Goal: Find specific page/section: Find specific page/section

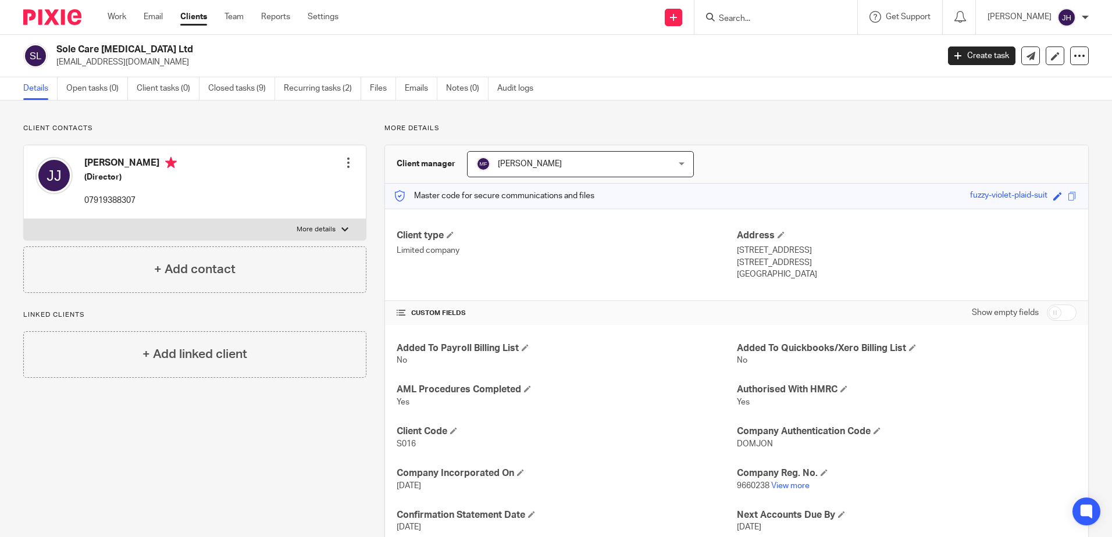
click at [764, 17] on input "Search" at bounding box center [770, 19] width 105 height 10
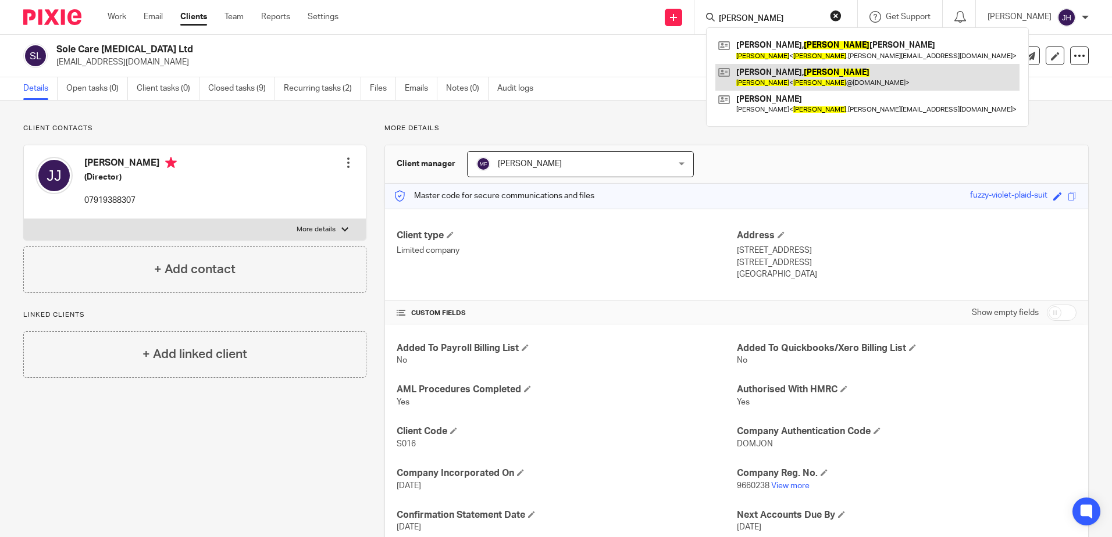
type input "amanda"
click at [793, 80] on link at bounding box center [867, 77] width 304 height 27
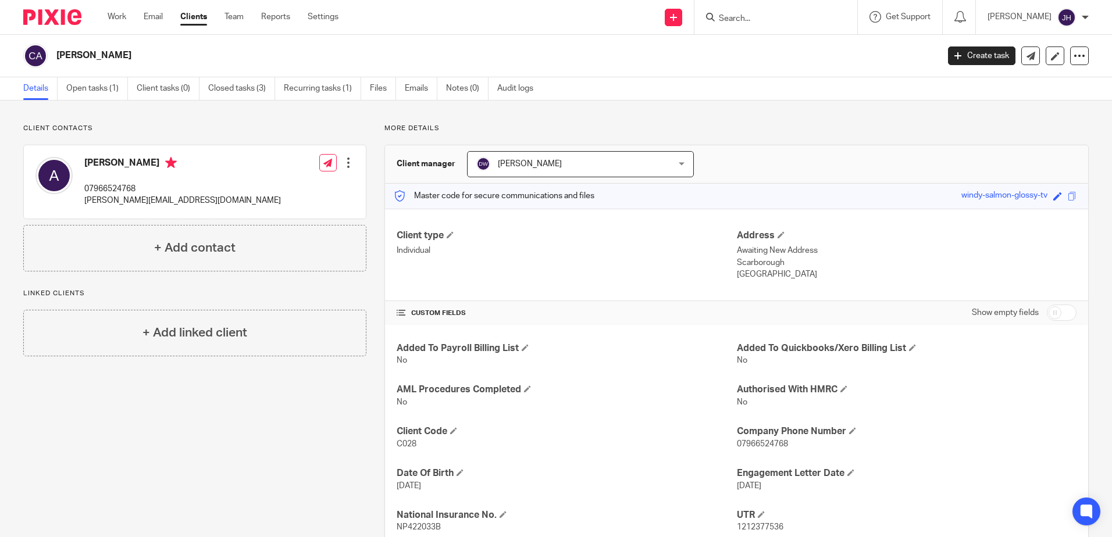
click at [822, 23] on input "Search" at bounding box center [770, 19] width 105 height 10
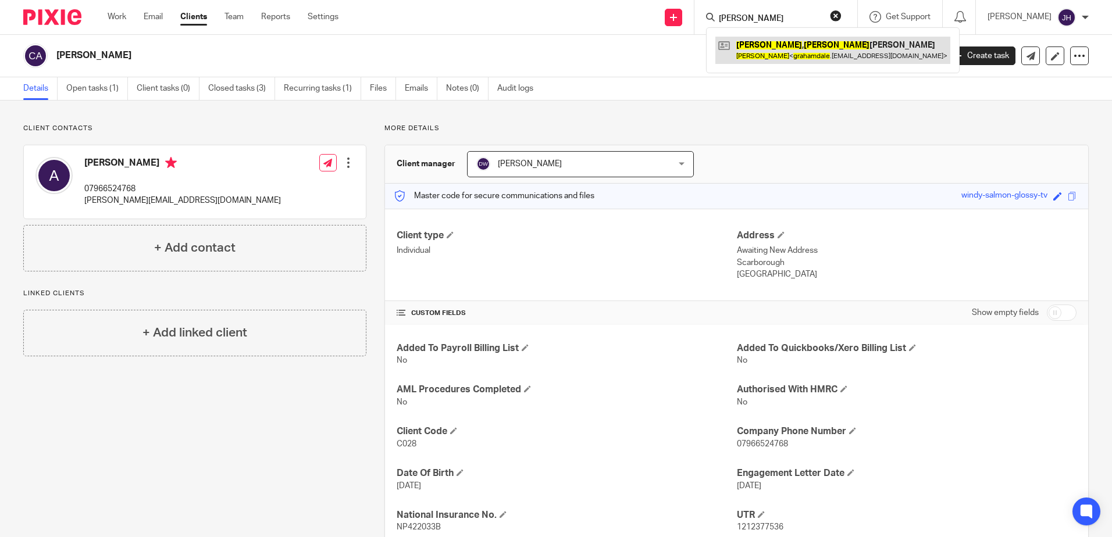
type input "graham dale"
click at [846, 54] on link at bounding box center [832, 50] width 235 height 27
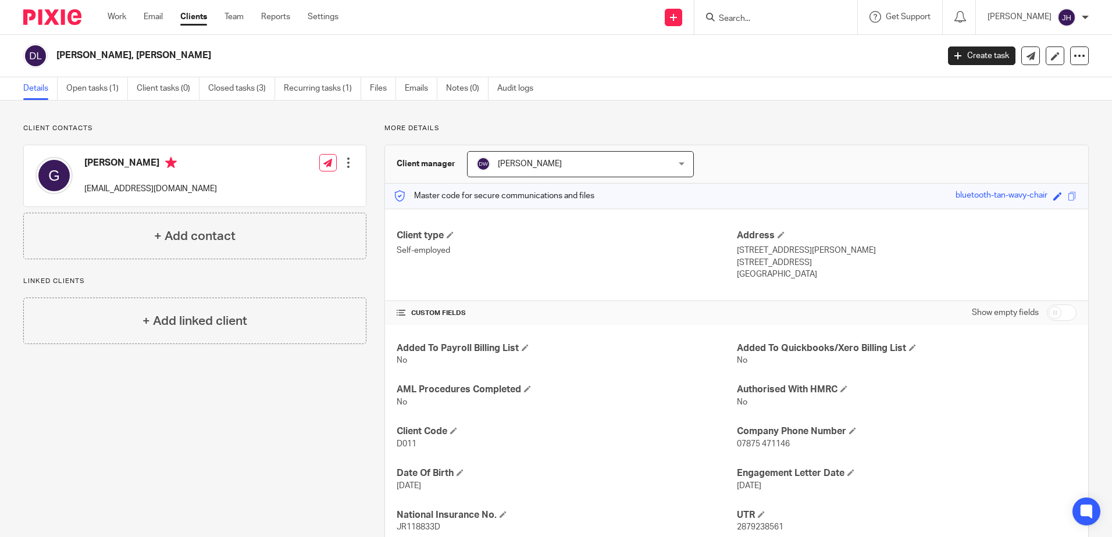
click at [789, 16] on input "Search" at bounding box center [770, 19] width 105 height 10
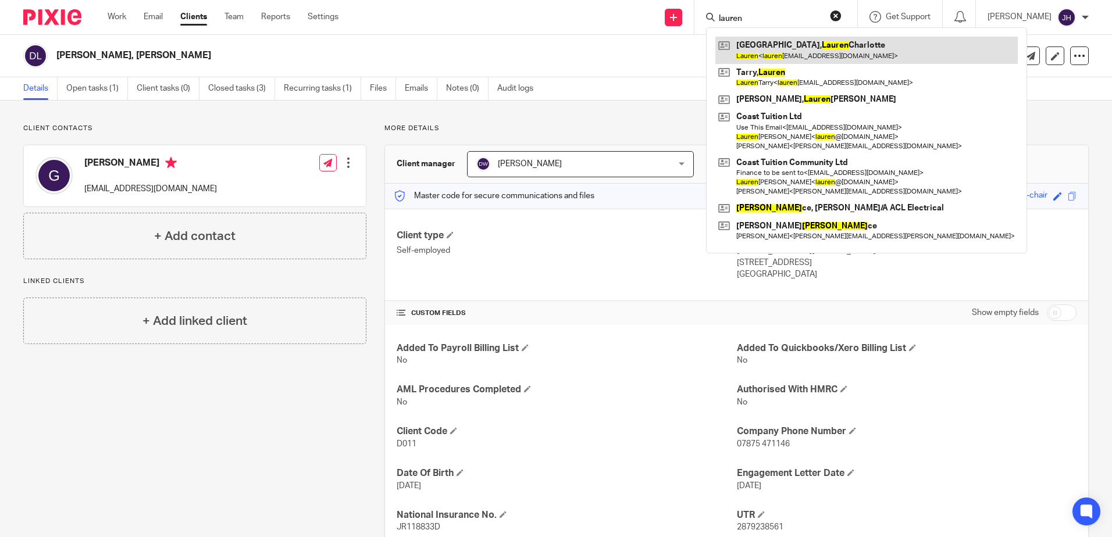
type input "lauren"
click at [788, 49] on link at bounding box center [866, 50] width 302 height 27
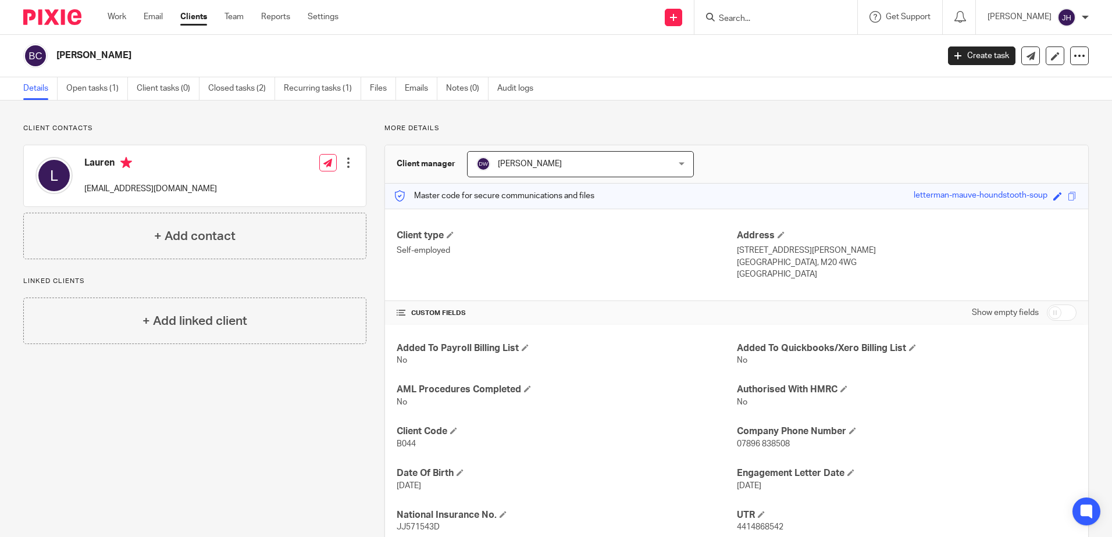
scroll to position [26, 0]
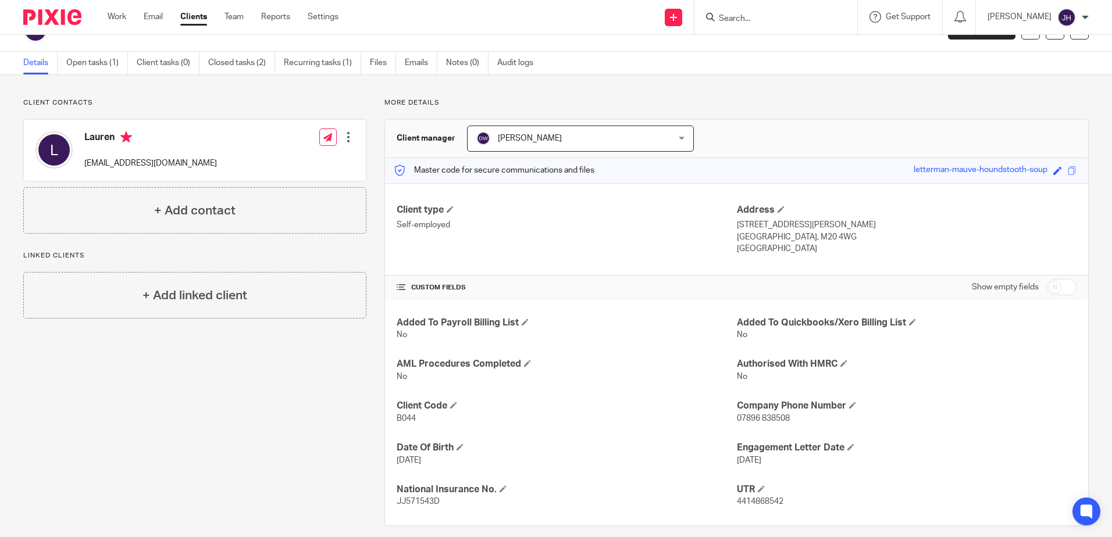
click at [764, 16] on input "Search" at bounding box center [770, 19] width 105 height 10
type input "[PERSON_NAME]"
click button "submit" at bounding box center [0, 0] width 0 height 0
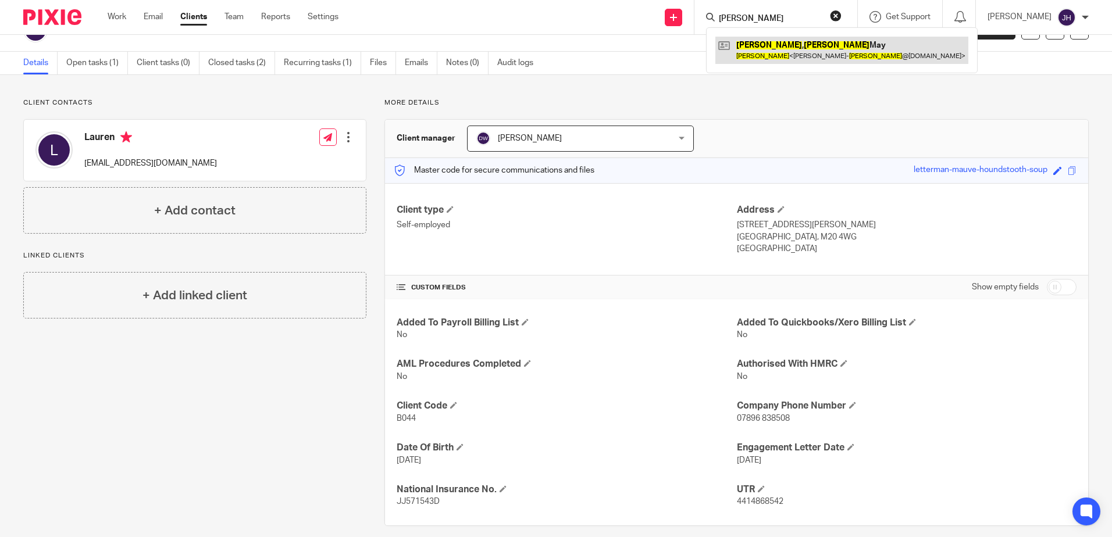
click at [793, 43] on link at bounding box center [841, 50] width 253 height 27
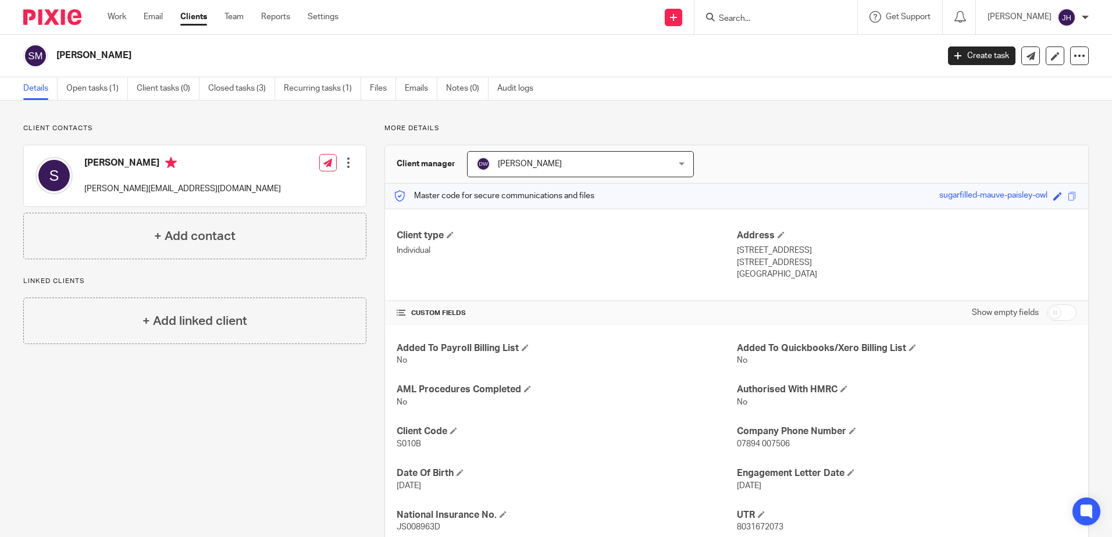
click at [790, 16] on input "Search" at bounding box center [770, 19] width 105 height 10
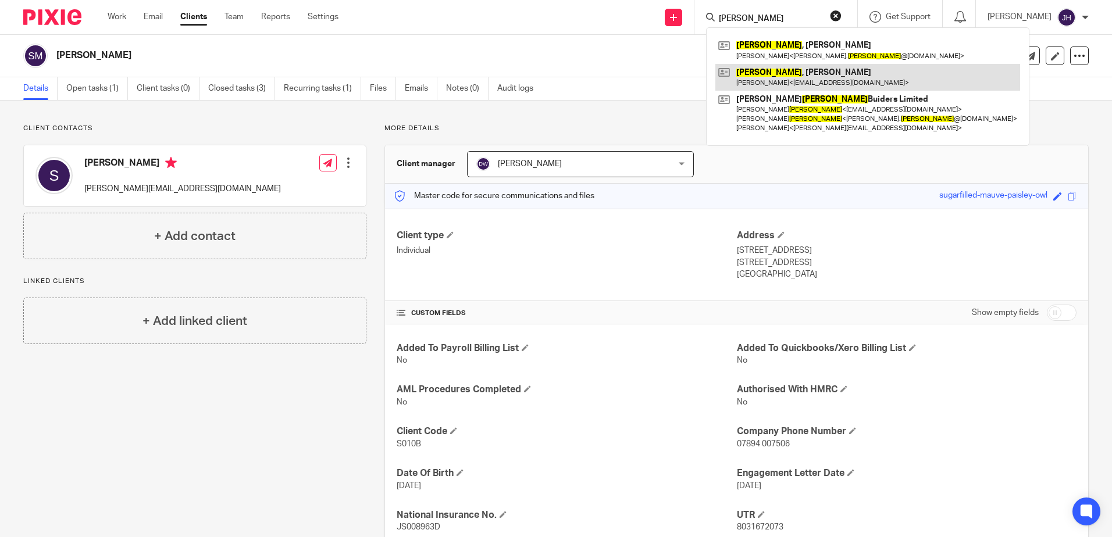
type input "[PERSON_NAME]"
click at [777, 76] on link at bounding box center [867, 77] width 305 height 27
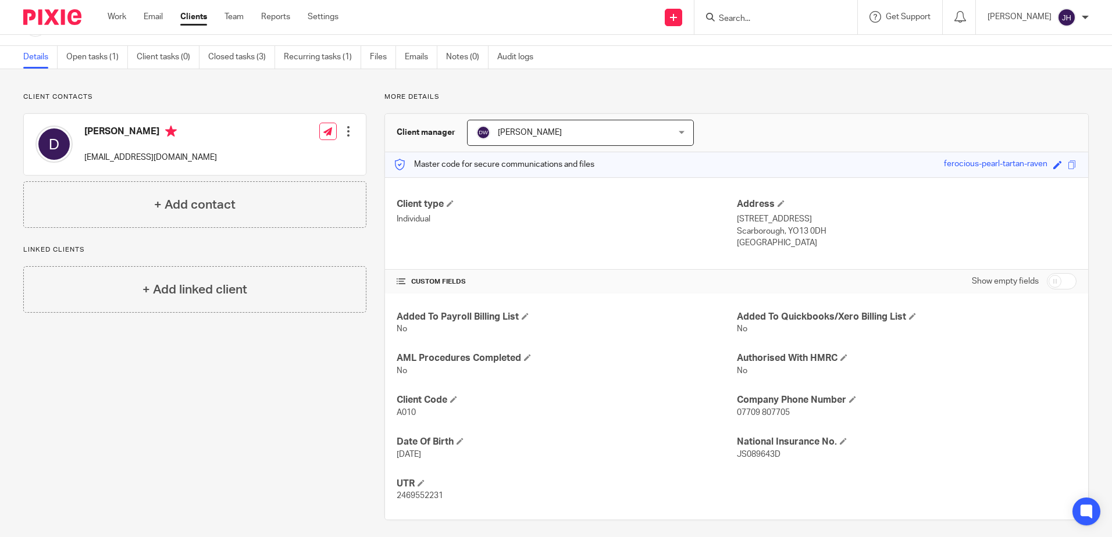
scroll to position [38, 0]
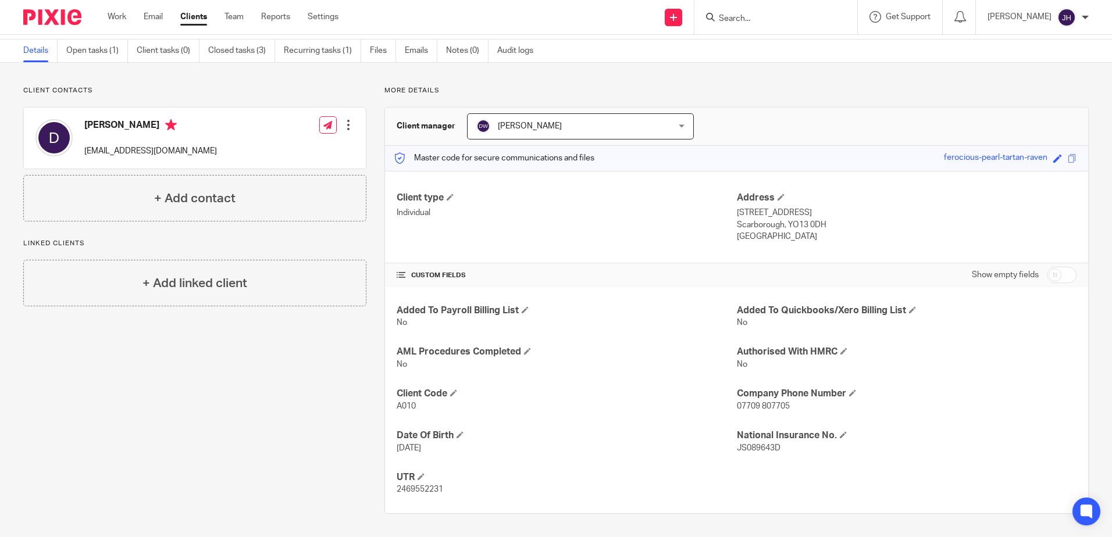
click at [755, 20] on input "Search" at bounding box center [770, 19] width 105 height 10
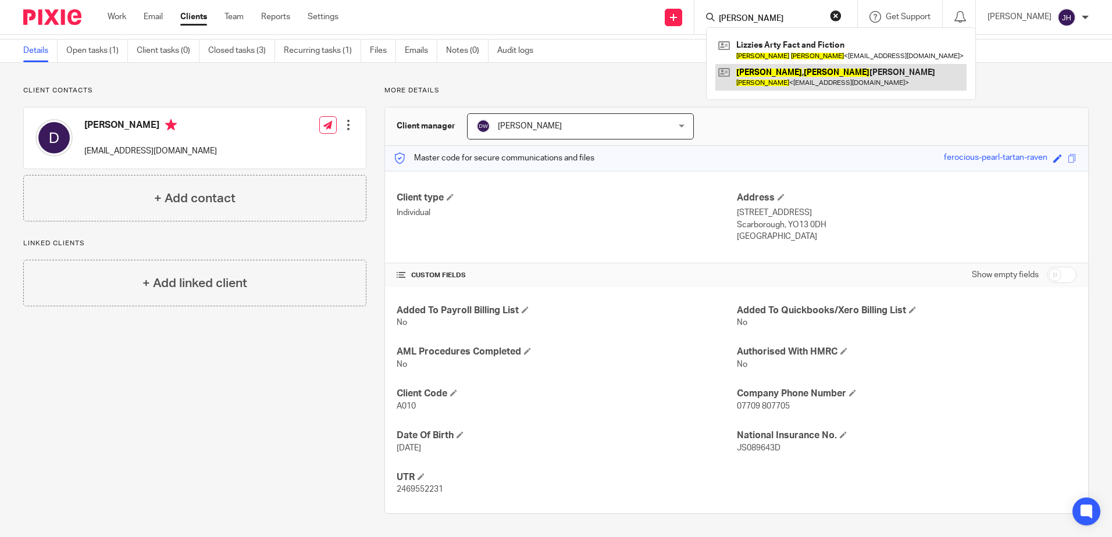
type input "helen scott"
click at [791, 77] on link at bounding box center [840, 77] width 251 height 27
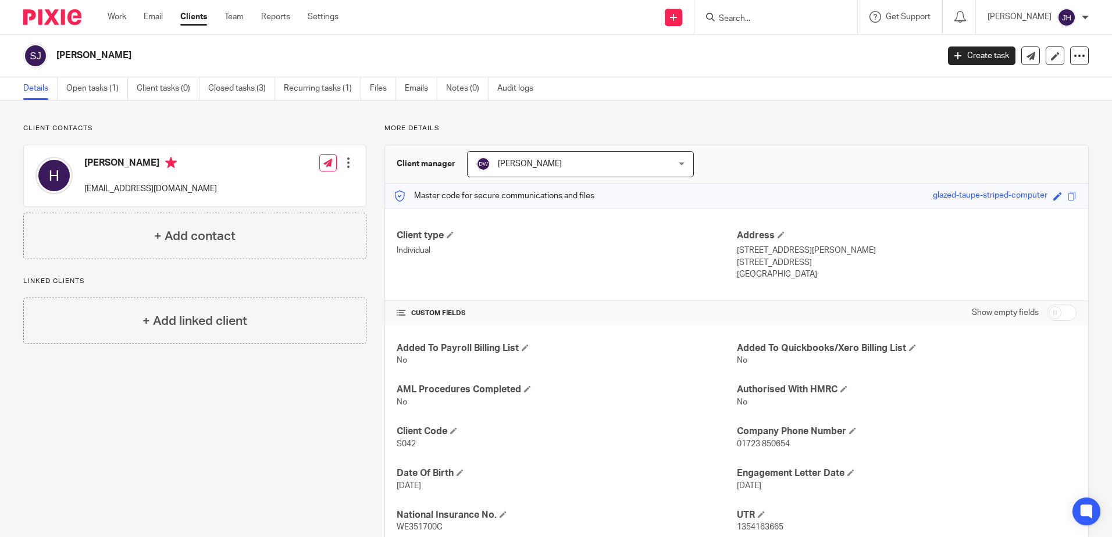
click at [768, 15] on input "Search" at bounding box center [770, 19] width 105 height 10
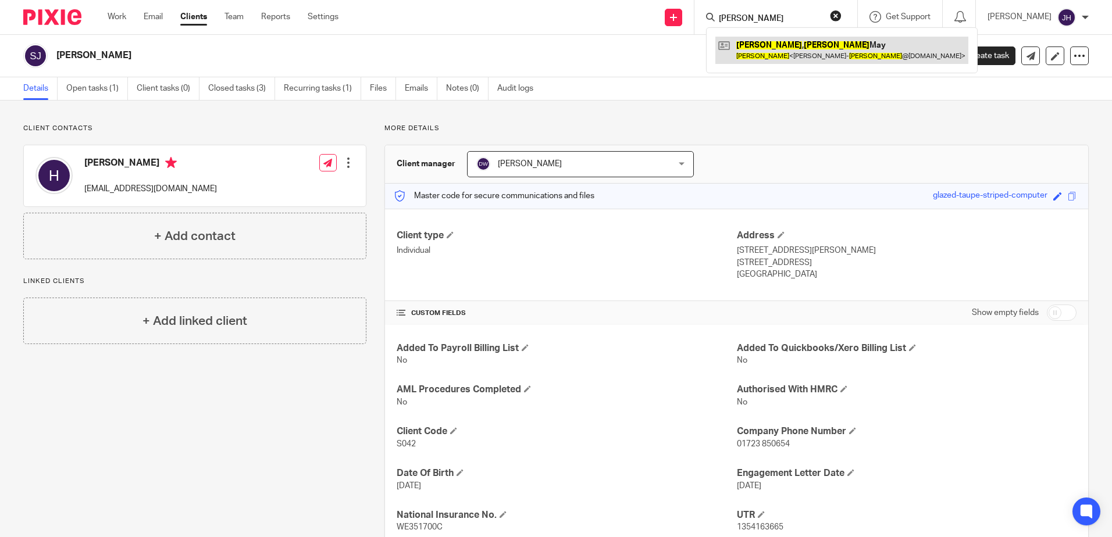
type input "sarah simpspn"
click at [811, 49] on link at bounding box center [841, 50] width 253 height 27
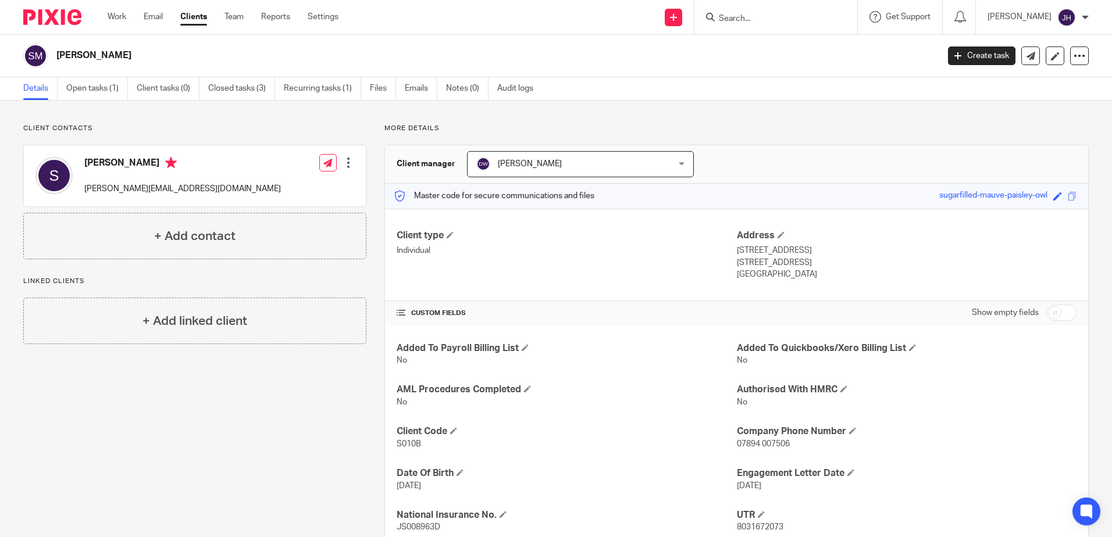
click at [808, 10] on form at bounding box center [780, 17] width 124 height 15
click at [781, 22] on input "Search" at bounding box center [770, 19] width 105 height 10
type input "mt cladding"
click at [794, 42] on link at bounding box center [813, 50] width 197 height 27
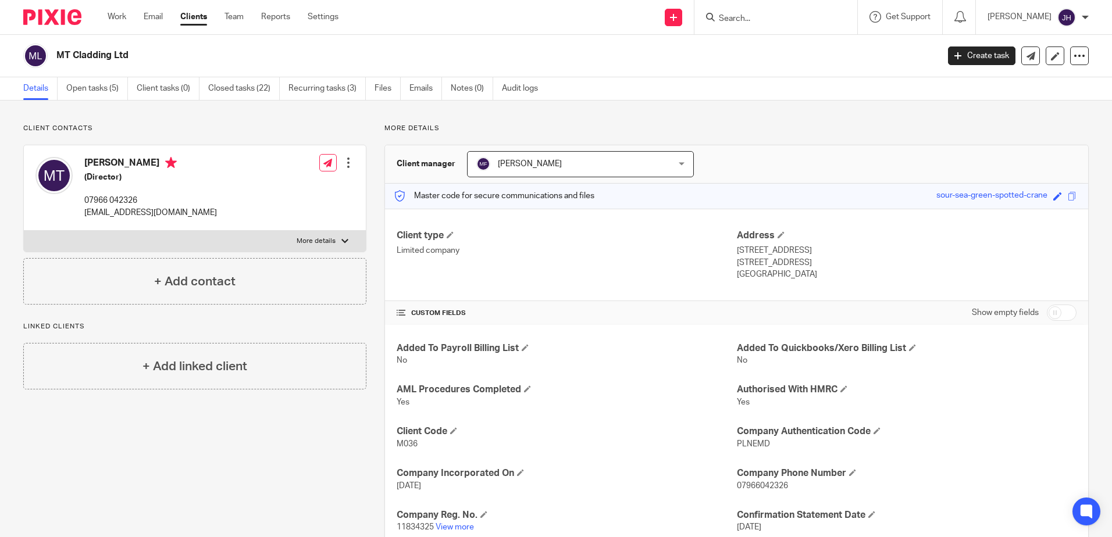
click at [774, 18] on input "Search" at bounding box center [770, 19] width 105 height 10
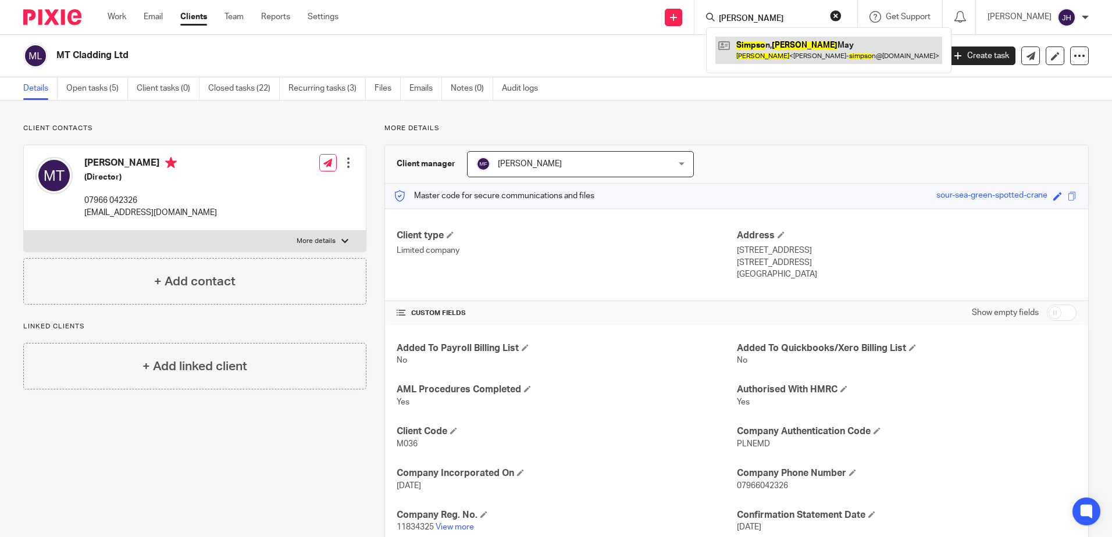
type input "[PERSON_NAME]"
click at [791, 44] on link at bounding box center [828, 50] width 227 height 27
